Goal: Task Accomplishment & Management: Use online tool/utility

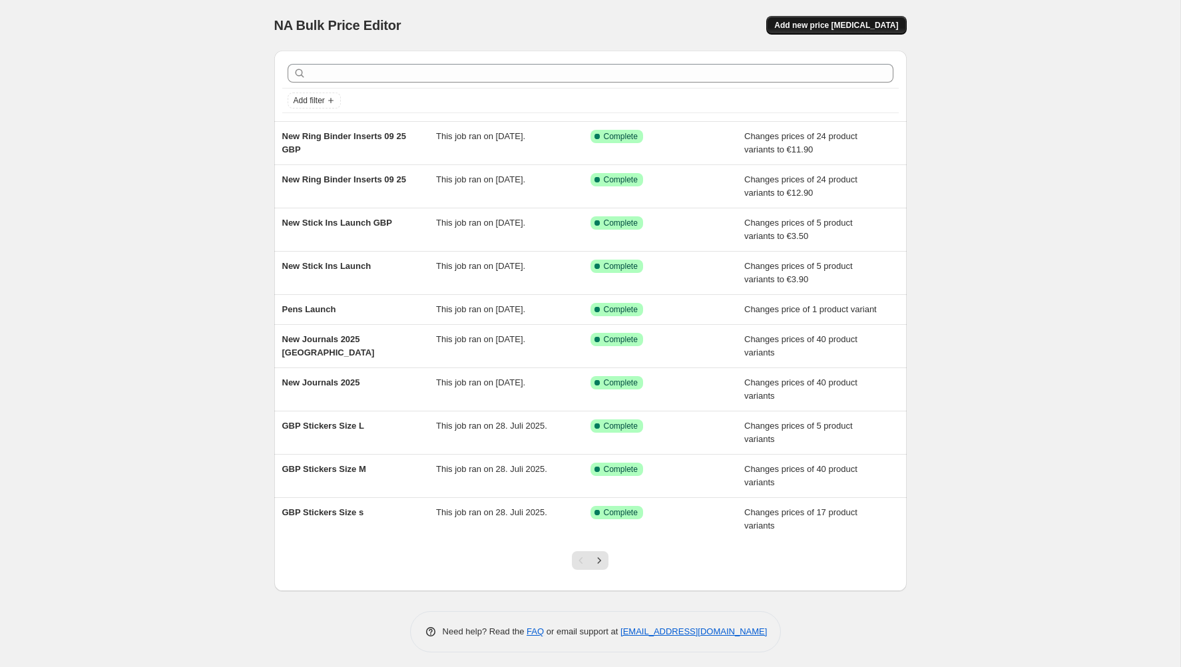
click at [856, 24] on span "Add new price [MEDICAL_DATA]" at bounding box center [836, 25] width 124 height 11
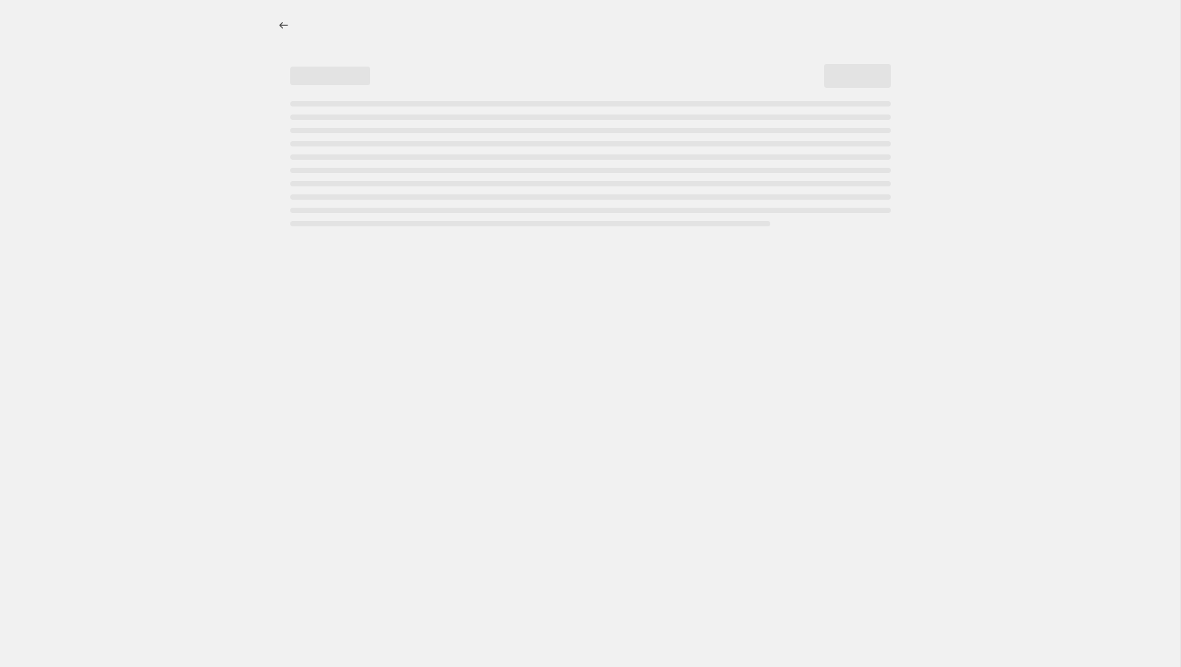
select select "percentage"
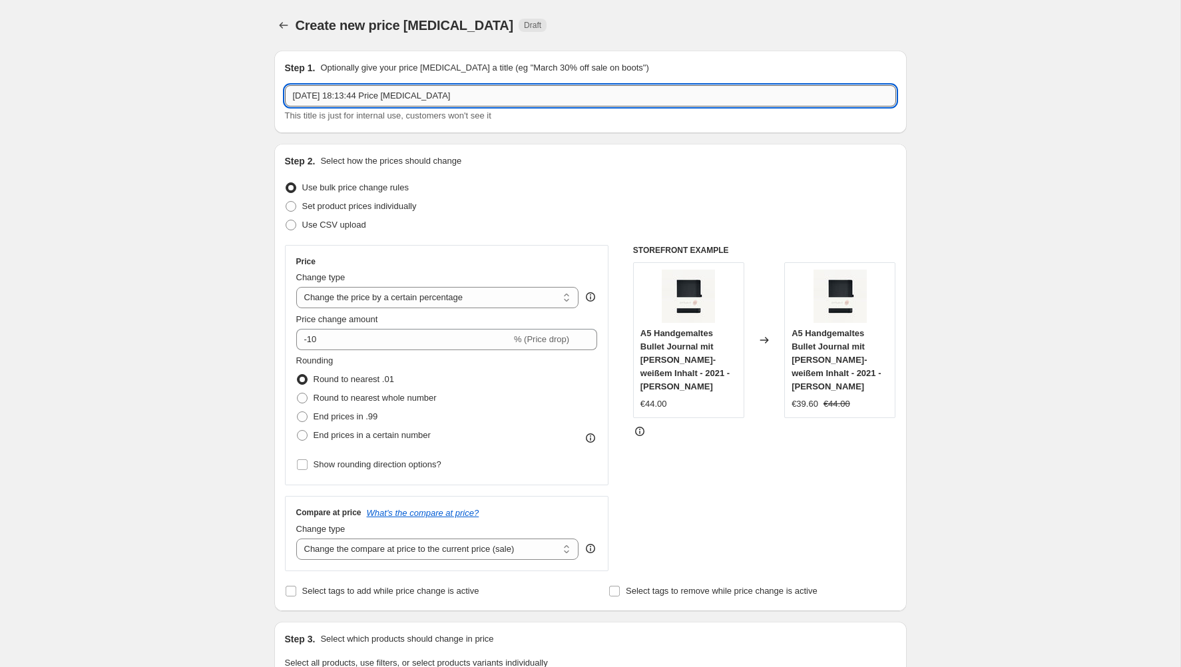
click at [342, 97] on input "[DATE] 18:13:44 Price [MEDICAL_DATA]" at bounding box center [590, 95] width 611 height 21
click at [279, 22] on icon "Price change jobs" at bounding box center [283, 25] width 13 height 13
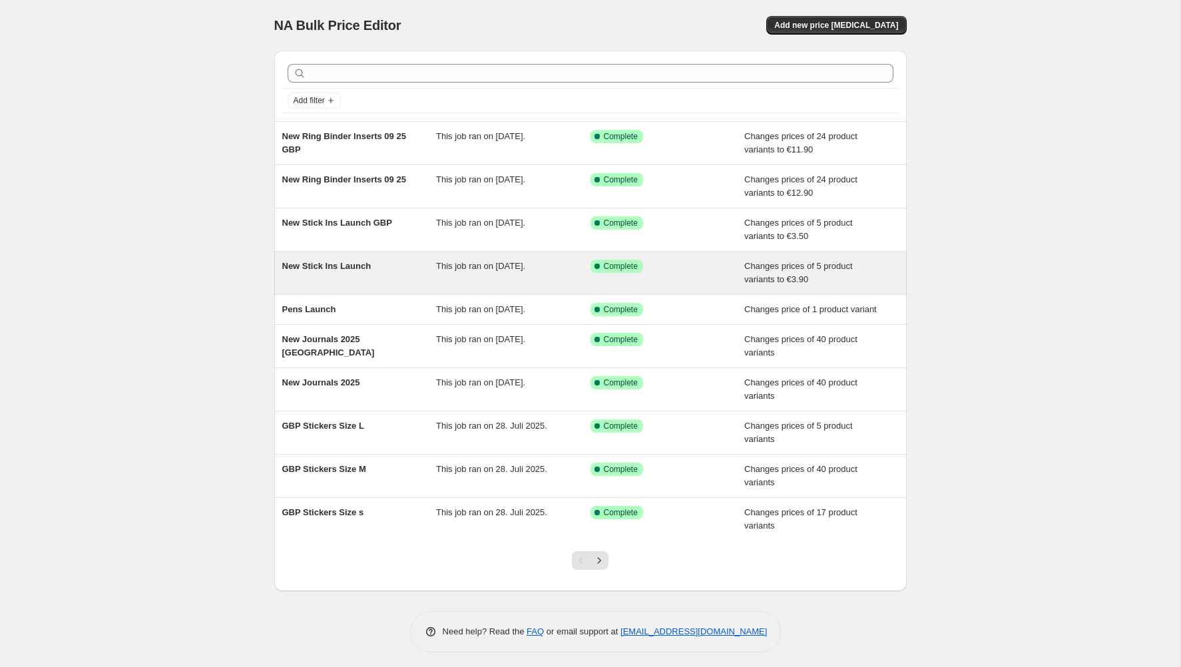
click at [401, 272] on div "New Stick Ins Launch" at bounding box center [359, 273] width 154 height 27
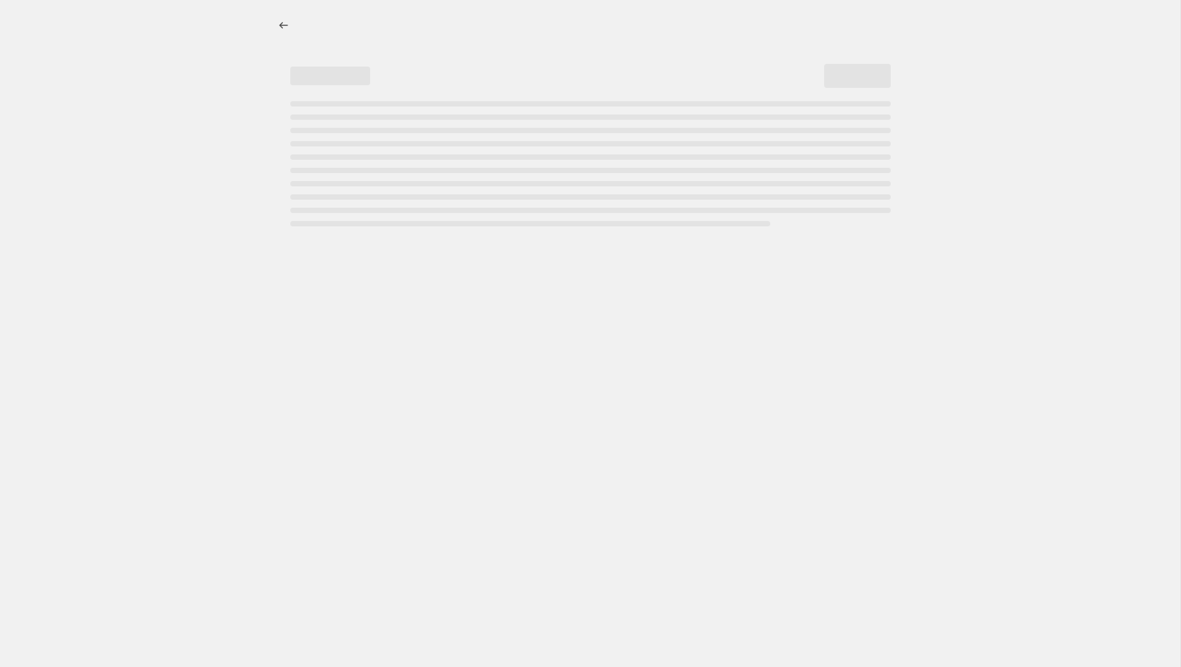
select select "remove"
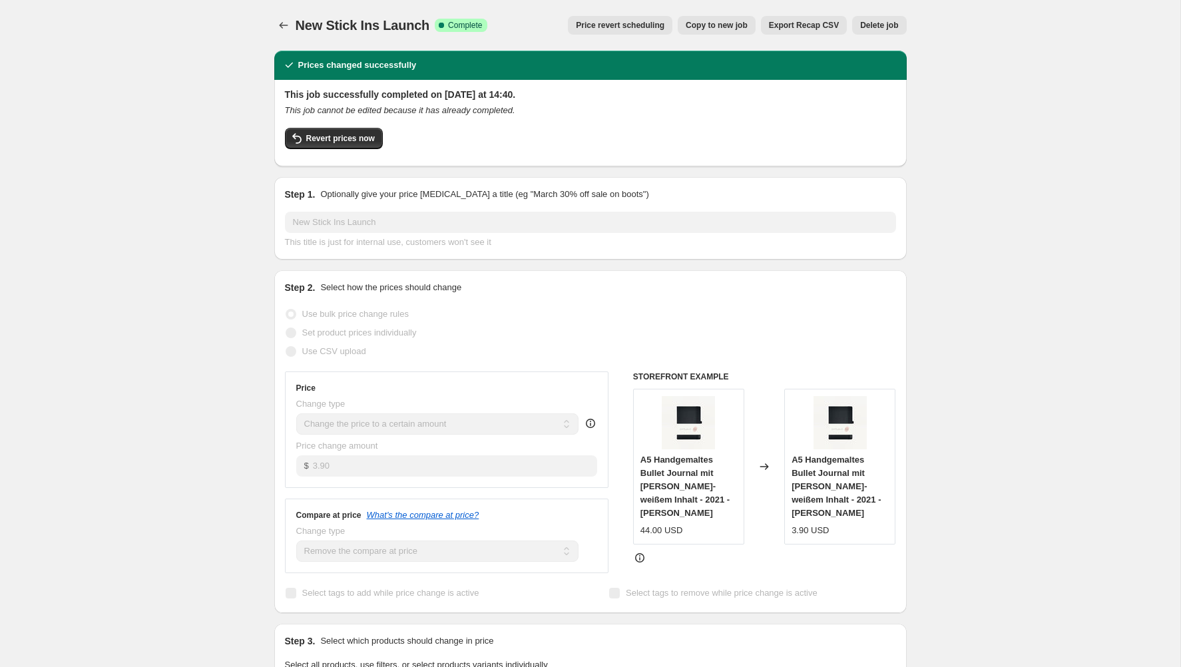
click at [732, 25] on span "Copy to new job" at bounding box center [717, 25] width 62 height 11
select select "remove"
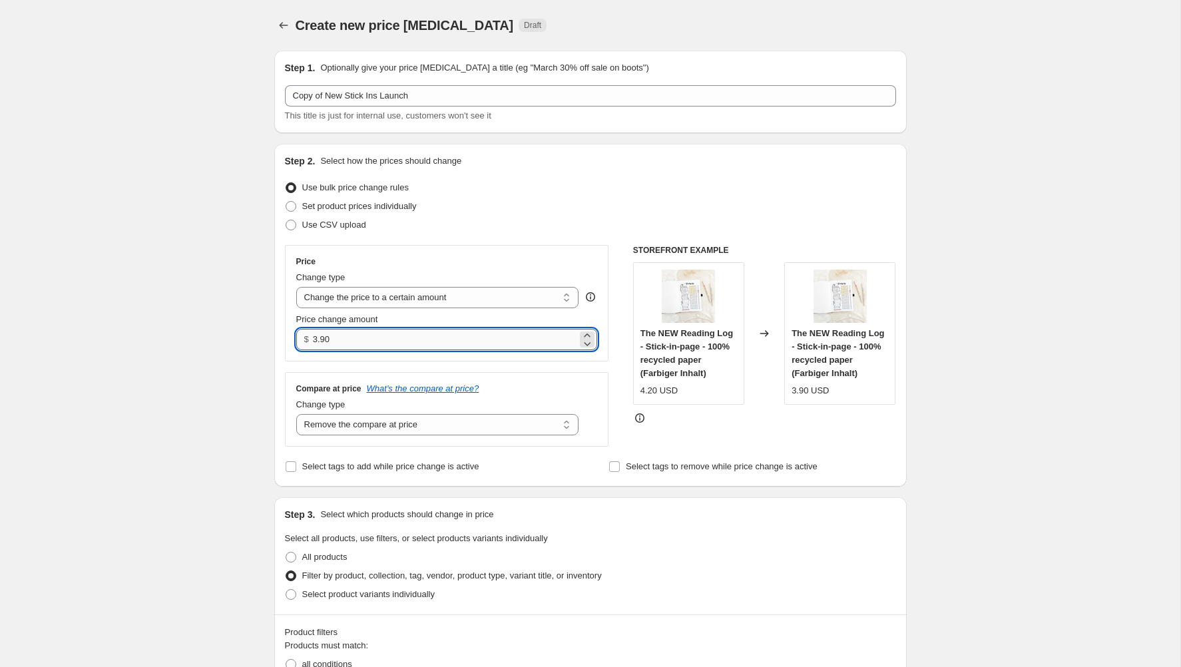
click at [366, 336] on input "3.90" at bounding box center [445, 339] width 264 height 21
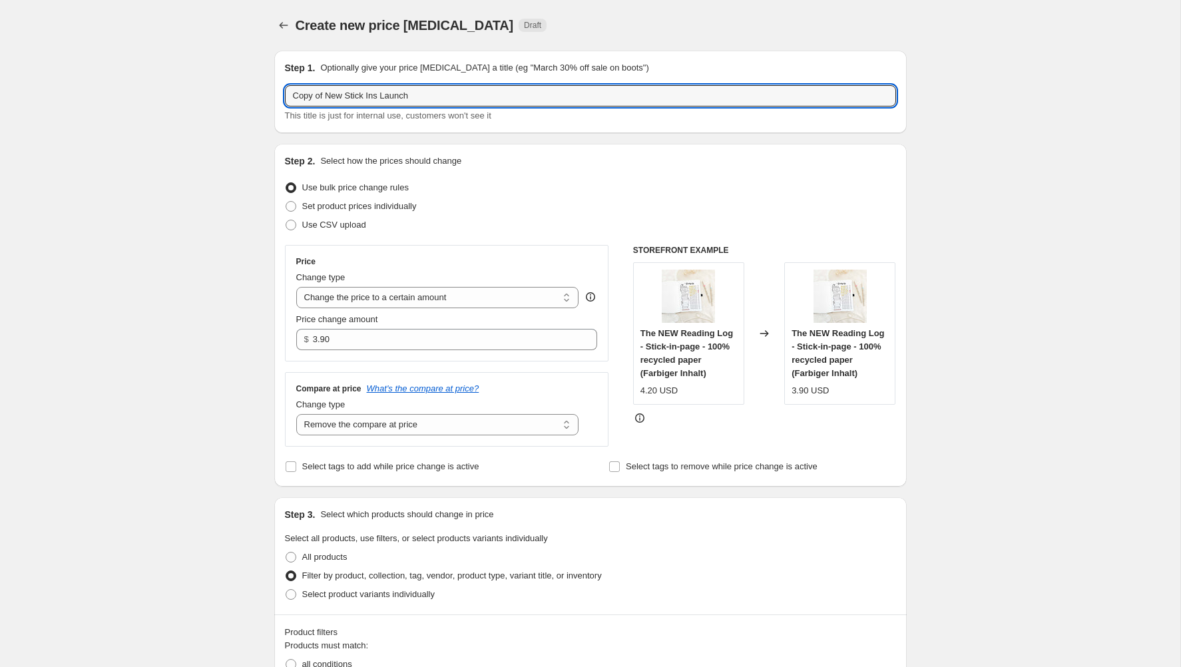
drag, startPoint x: 327, startPoint y: 94, endPoint x: 270, endPoint y: 97, distance: 56.7
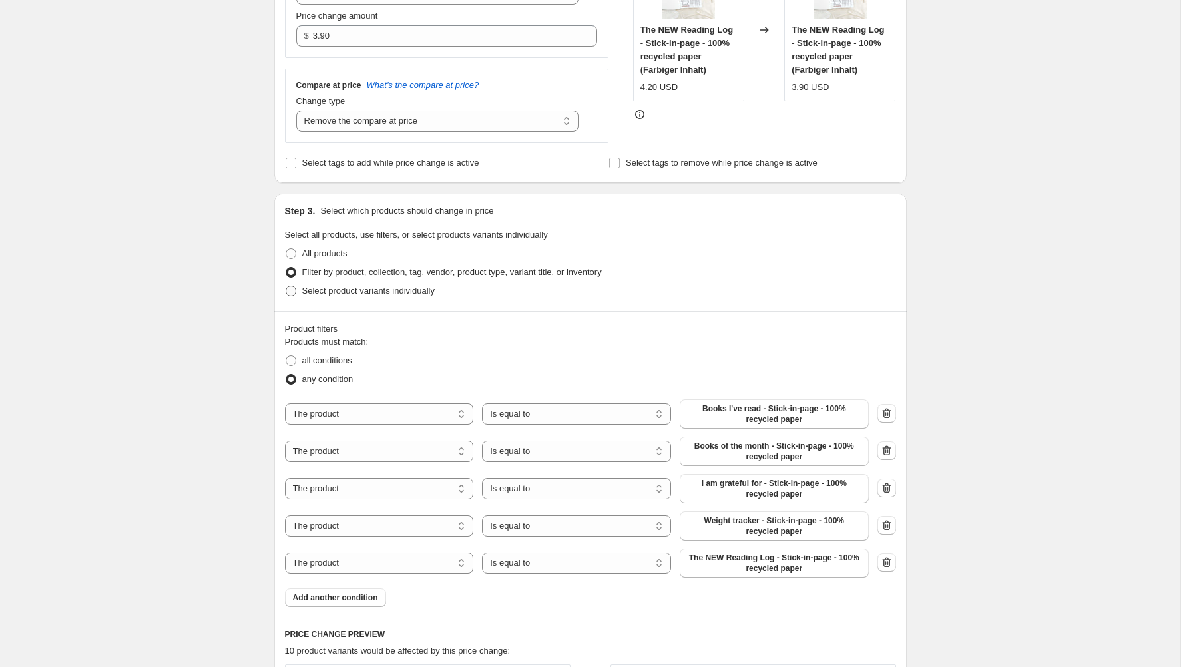
scroll to position [312, 0]
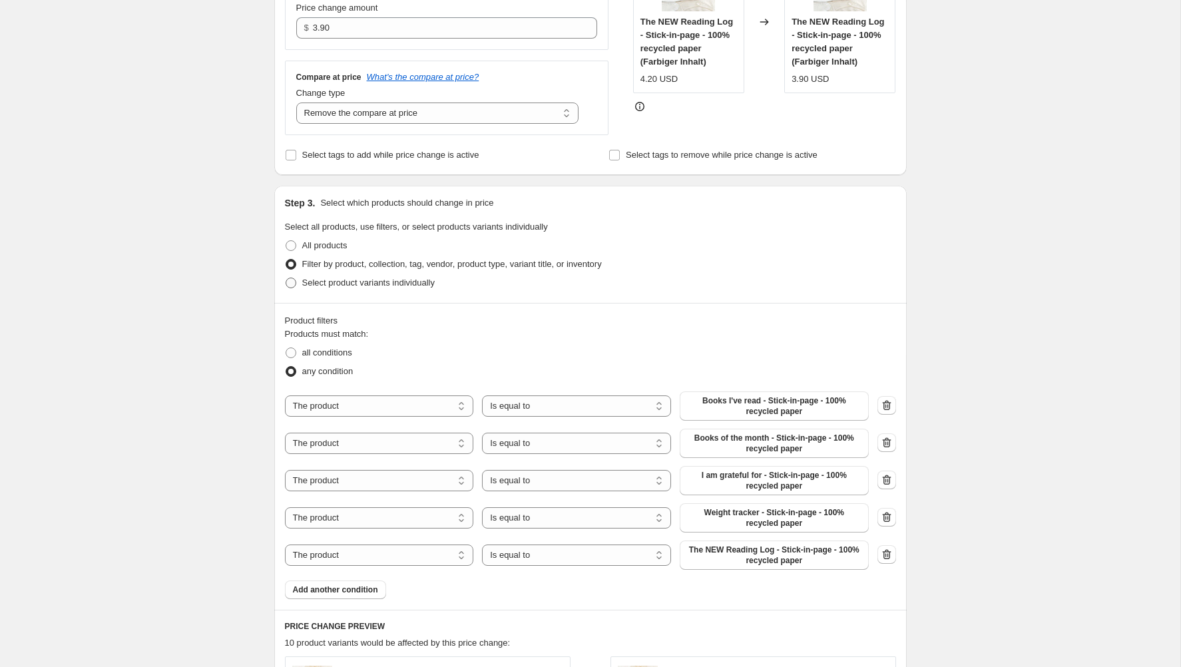
type input "New Stick Ins Launch - Again"
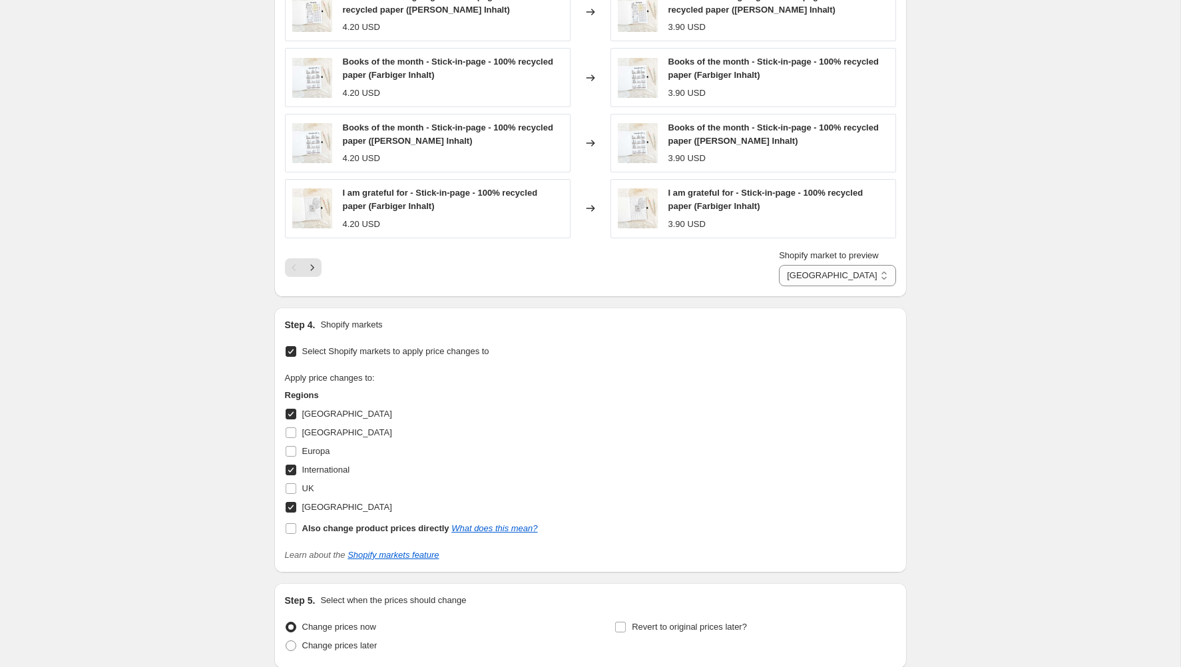
scroll to position [1059, 0]
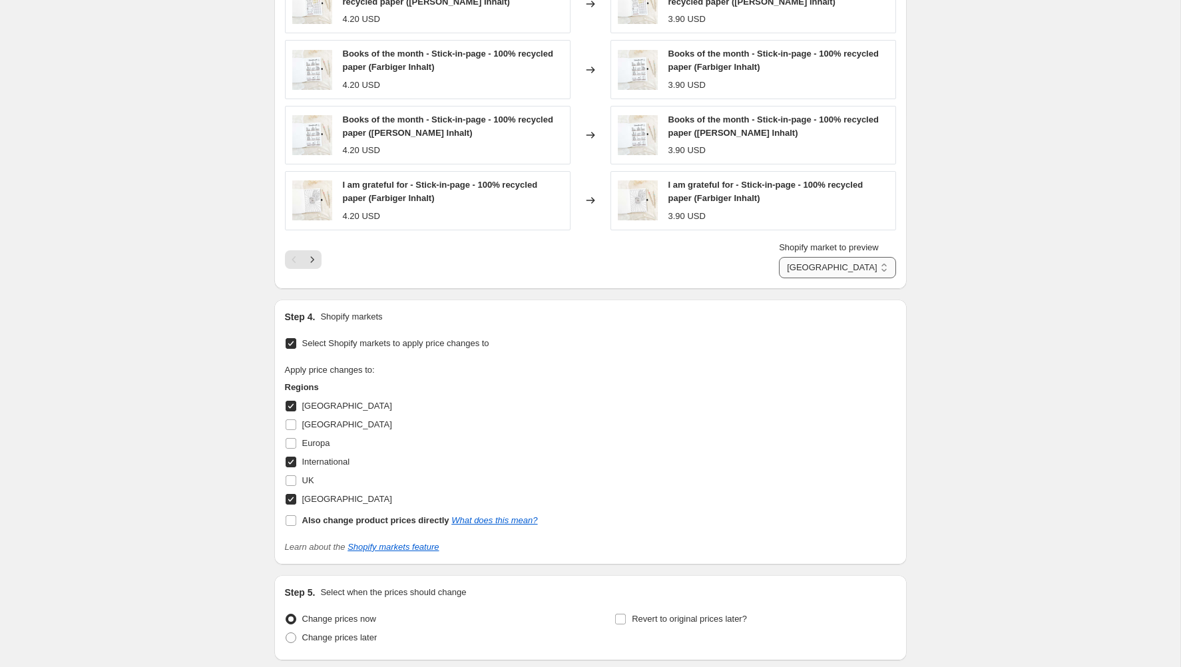
click at [868, 268] on select "Australien International [GEOGRAPHIC_DATA]" at bounding box center [837, 267] width 117 height 21
click at [788, 257] on select "Australien International [GEOGRAPHIC_DATA]" at bounding box center [837, 267] width 117 height 21
click at [842, 262] on select "Australien International [GEOGRAPHIC_DATA]" at bounding box center [846, 267] width 100 height 21
select select "50405409033"
click at [796, 257] on select "Australien International [GEOGRAPHIC_DATA]" at bounding box center [846, 267] width 100 height 21
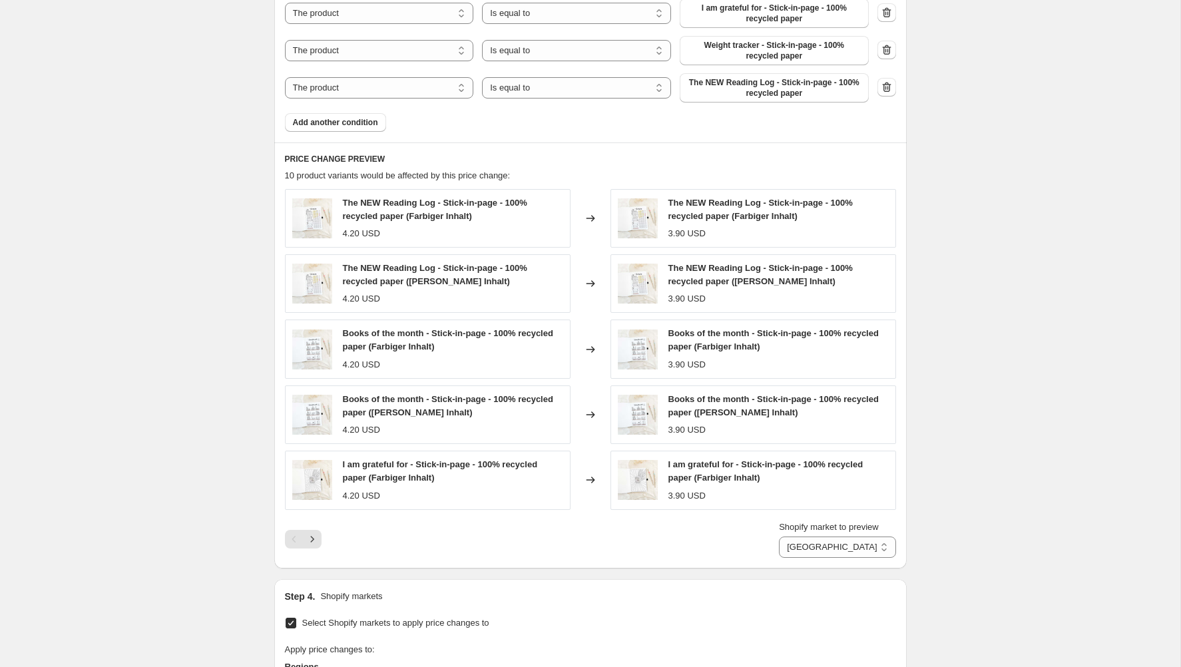
scroll to position [776, 0]
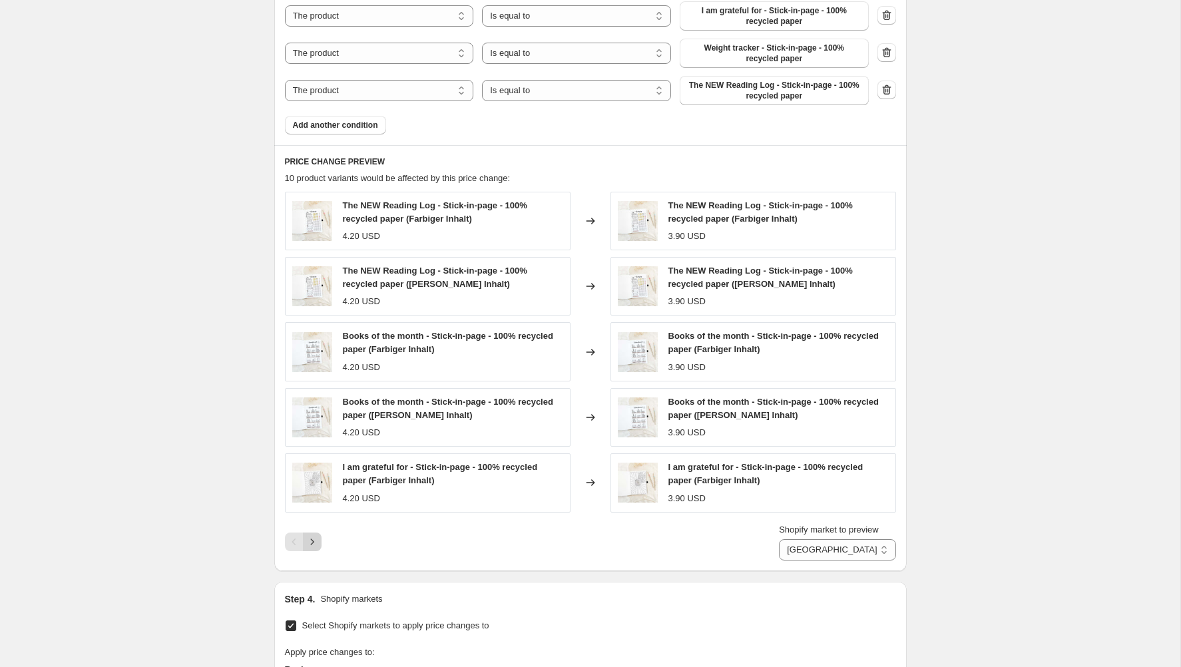
click at [312, 542] on icon "Next" at bounding box center [312, 541] width 13 height 13
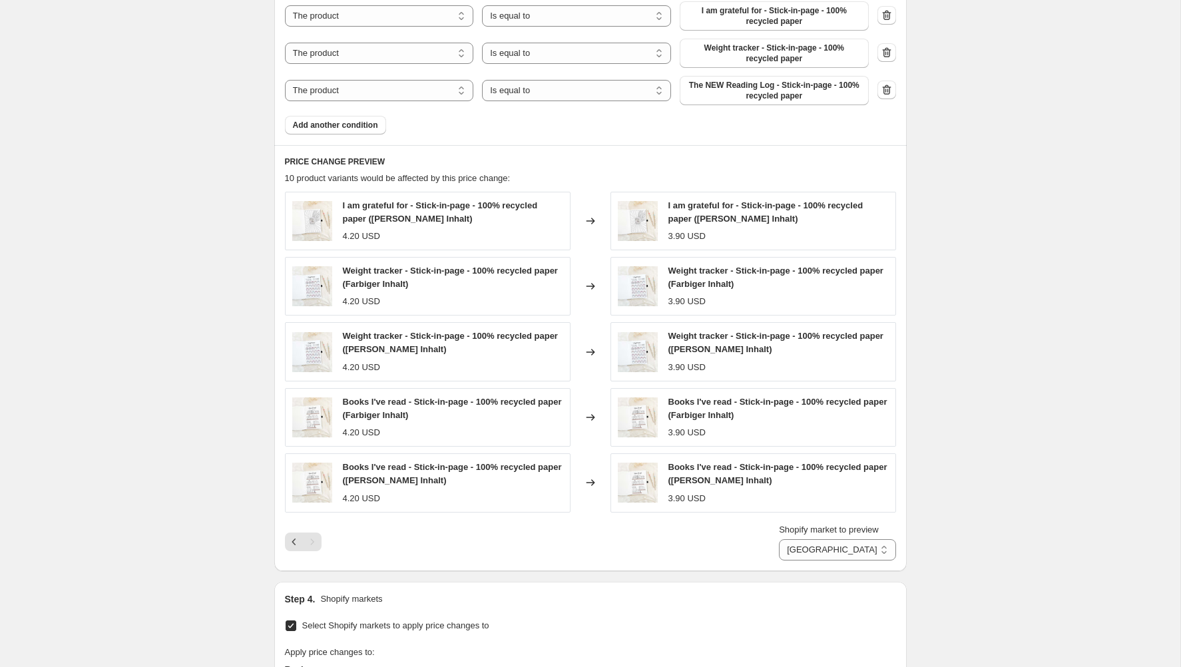
click at [310, 543] on div "Pagination" at bounding box center [312, 542] width 19 height 19
click at [296, 543] on icon "Previous" at bounding box center [294, 541] width 13 height 13
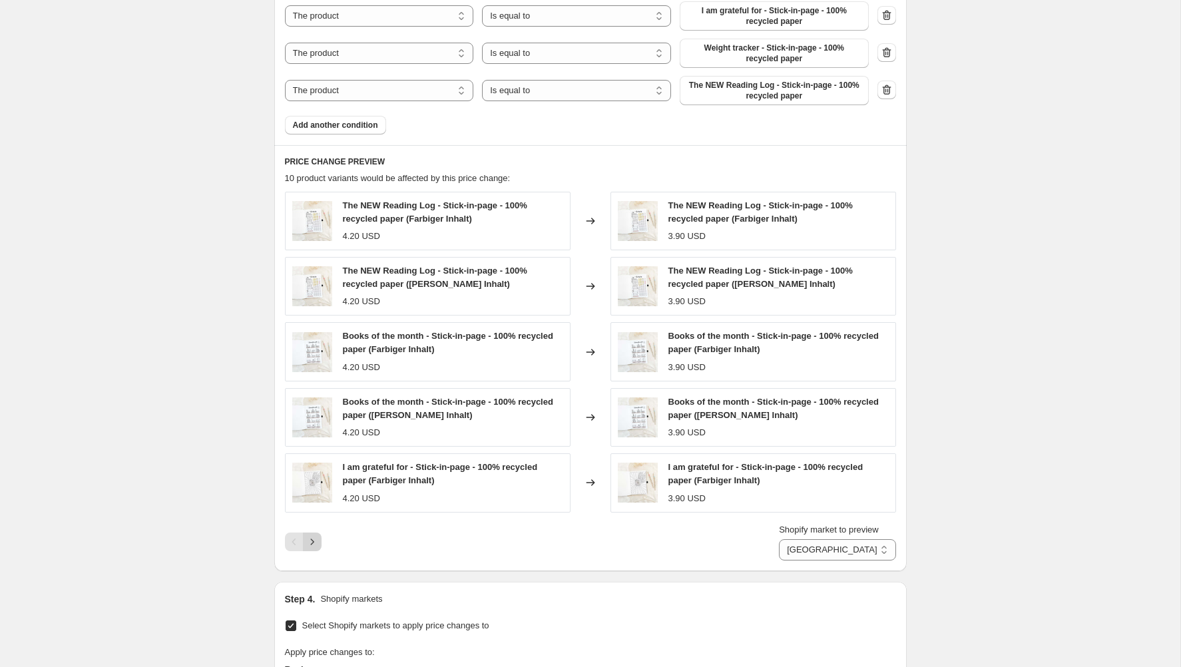
click at [315, 541] on icon "Next" at bounding box center [312, 541] width 13 height 13
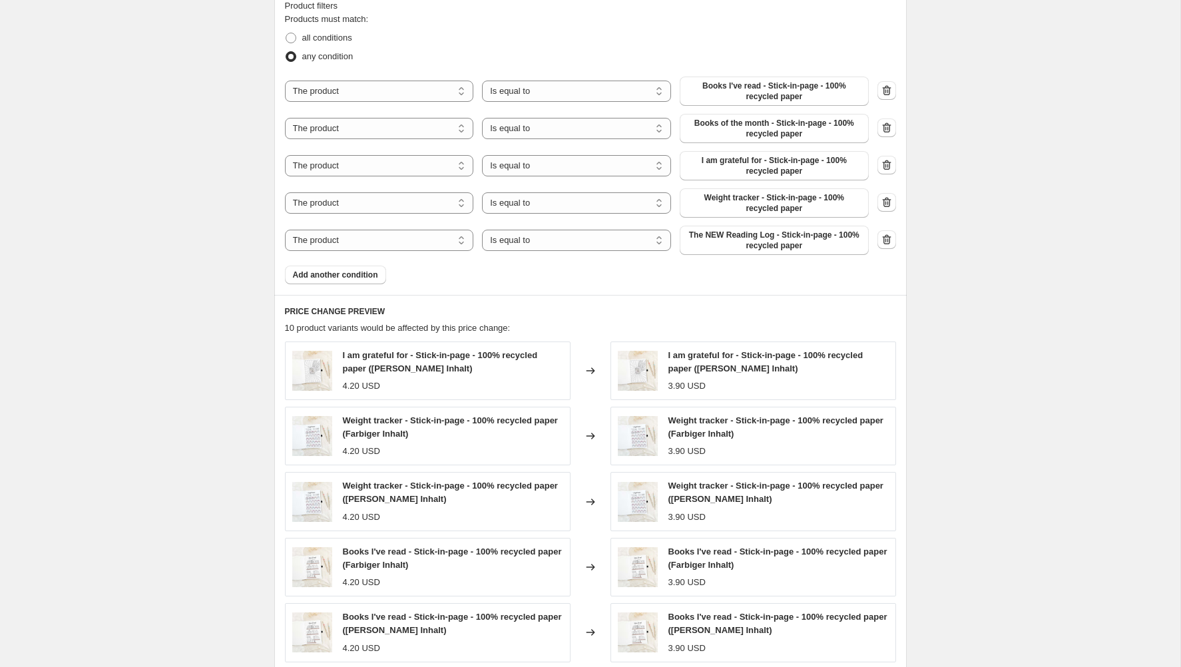
scroll to position [626, 0]
click at [347, 275] on span "Add another condition" at bounding box center [335, 275] width 85 height 11
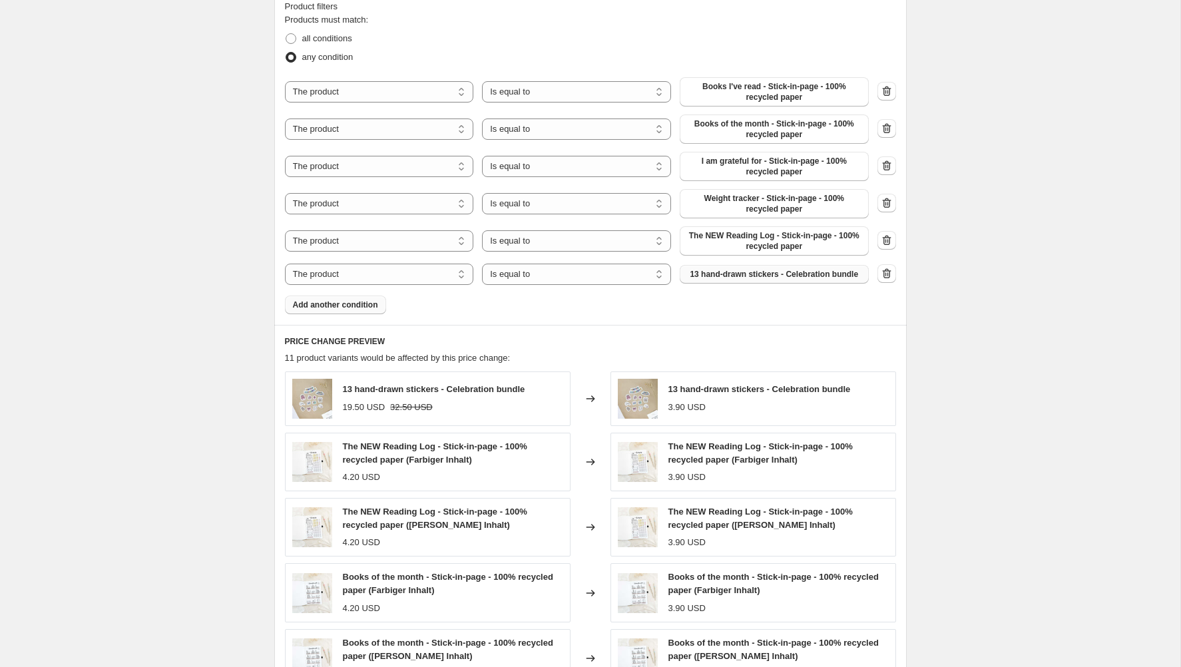
click at [732, 273] on span "13 hand-drawn stickers - Celebration bundle" at bounding box center [774, 274] width 168 height 11
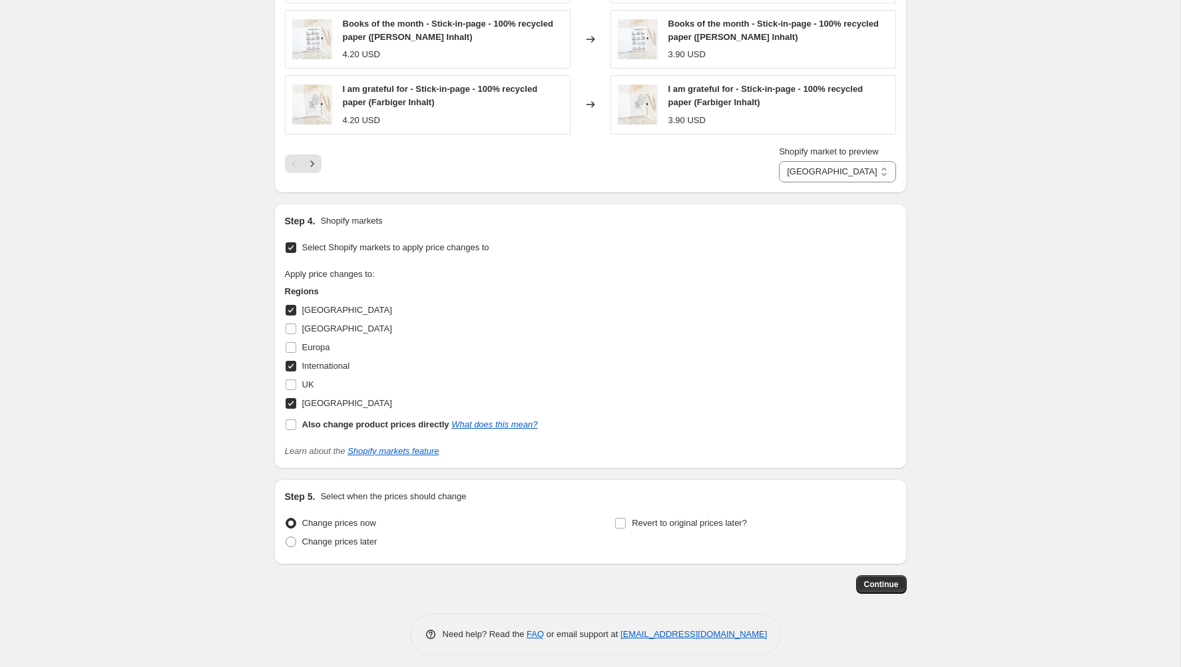
scroll to position [1193, 0]
click at [880, 582] on span "Continue" at bounding box center [881, 583] width 35 height 11
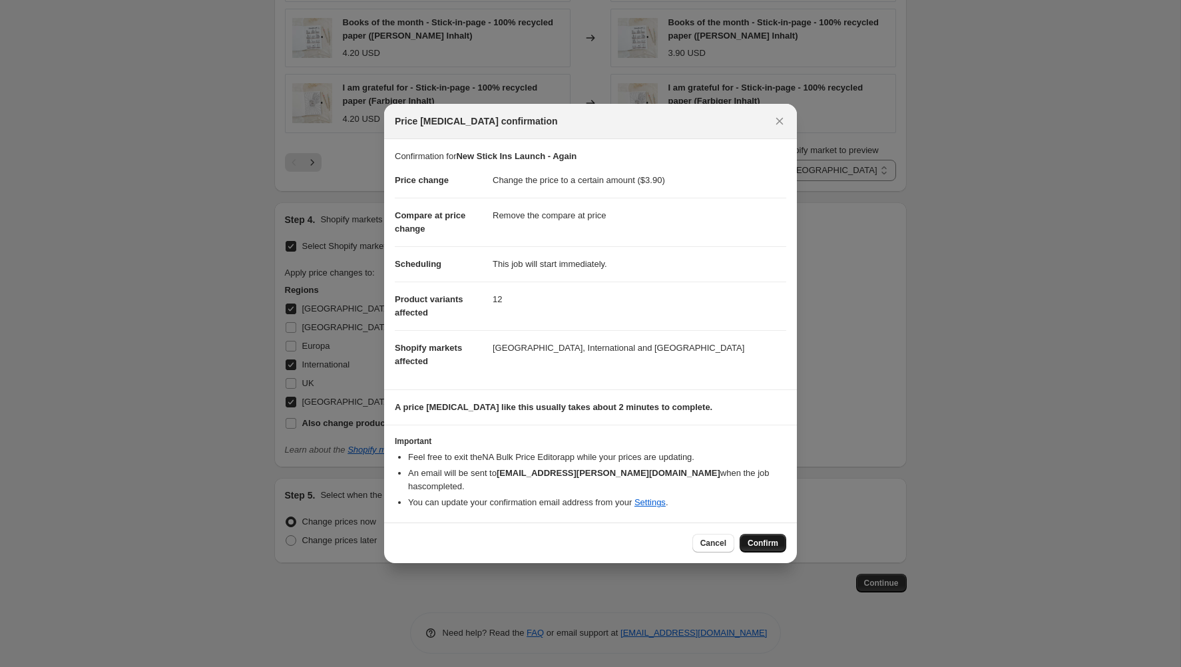
click at [778, 542] on button "Confirm" at bounding box center [763, 543] width 47 height 19
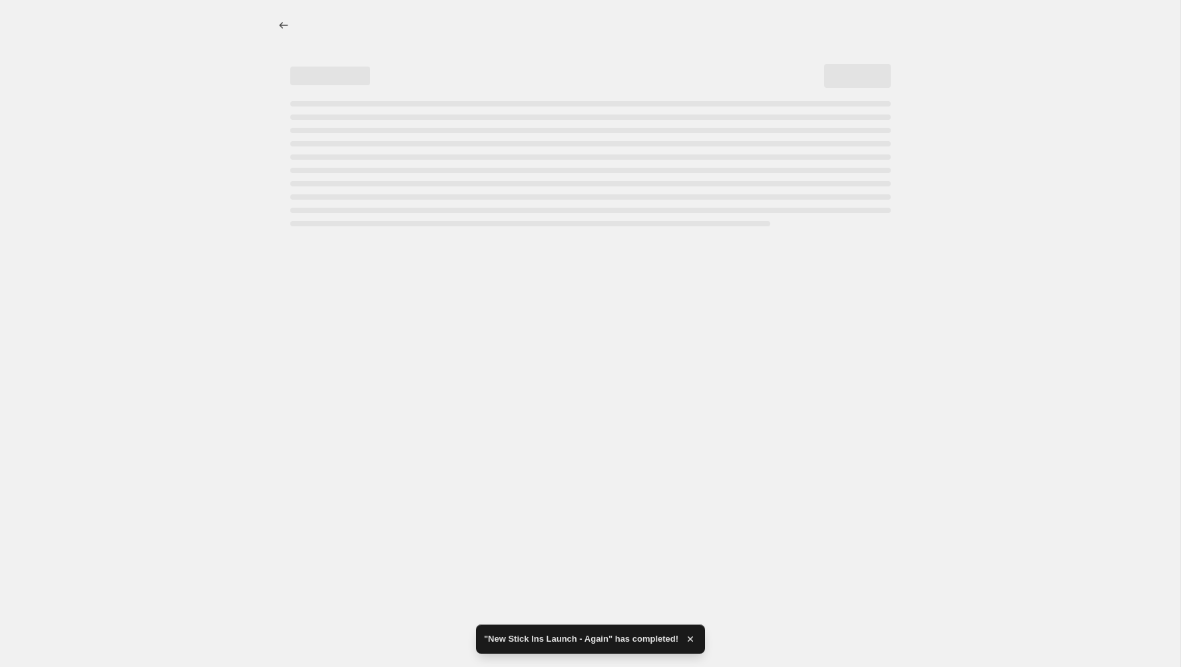
select select "remove"
select select "50405409033"
